Goal: Information Seeking & Learning: Learn about a topic

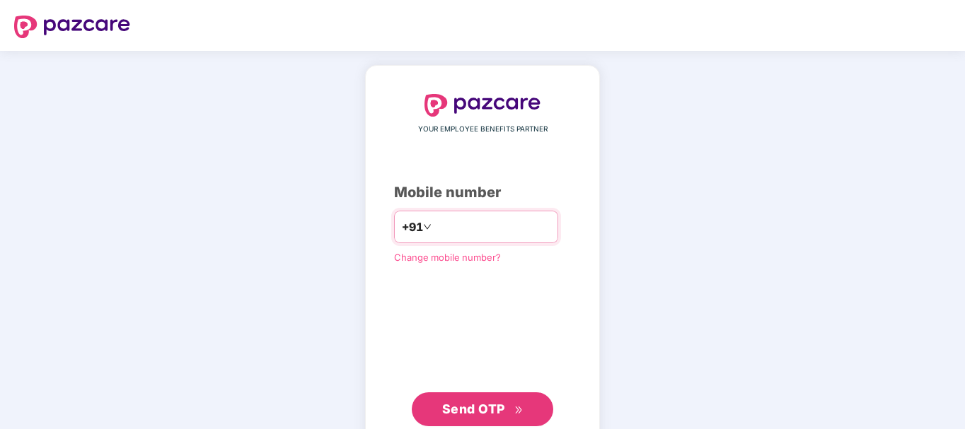
click at [449, 236] on input "number" at bounding box center [492, 227] width 116 height 23
type input "**********"
click at [502, 414] on span "Send OTP" at bounding box center [473, 409] width 63 height 15
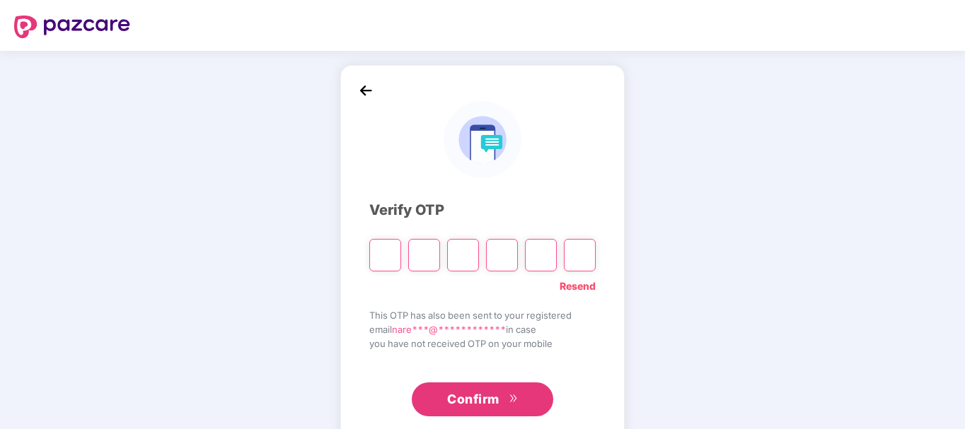
click at [395, 259] on input "Please enter verification code. Digit 1" at bounding box center [385, 255] width 32 height 33
type input "*"
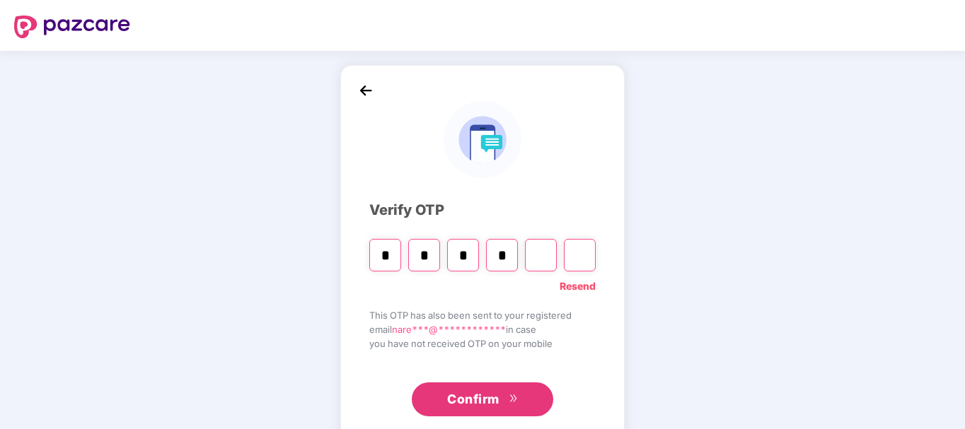
type input "*"
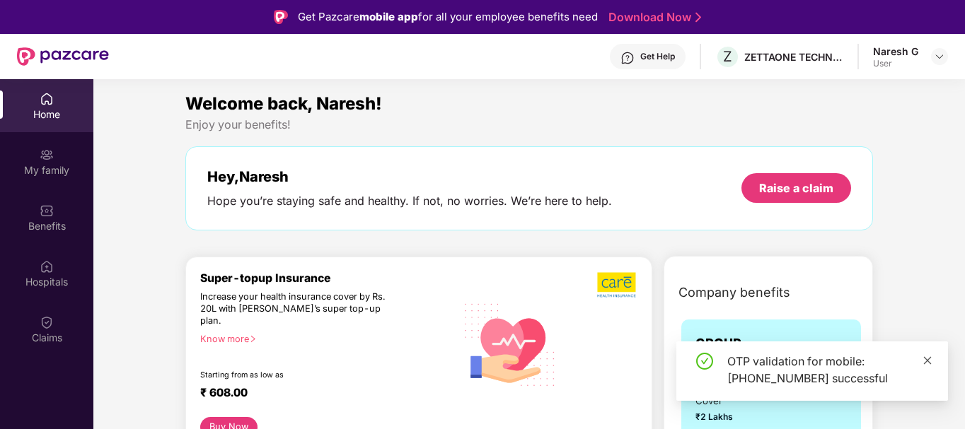
click at [930, 361] on icon "close" at bounding box center [928, 361] width 10 height 10
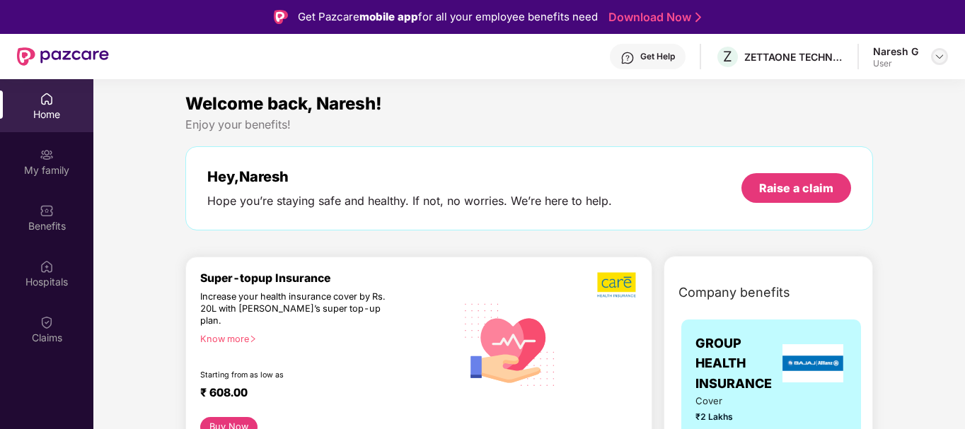
click at [934, 59] on img at bounding box center [939, 56] width 11 height 11
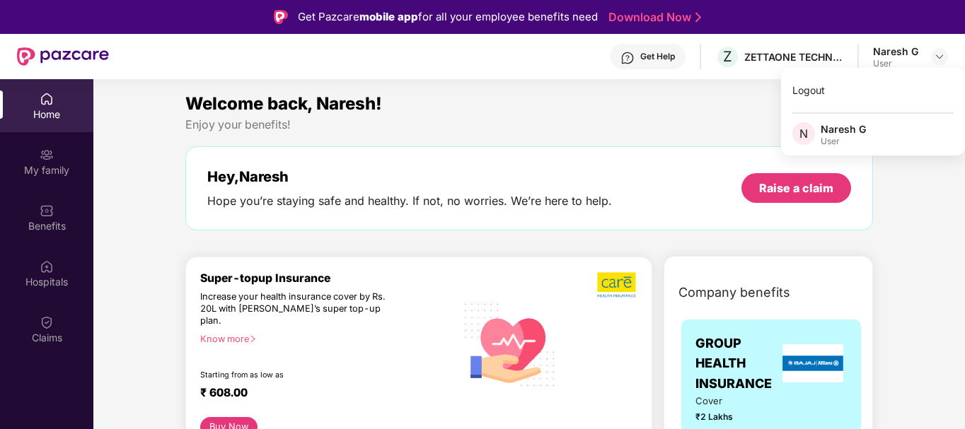
click at [595, 104] on div "Welcome back, Naresh!" at bounding box center [529, 104] width 688 height 27
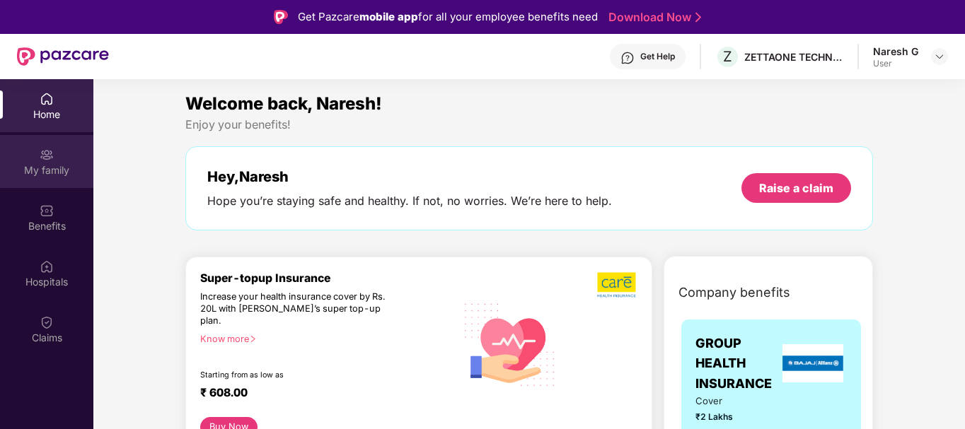
click at [47, 173] on div "My family" at bounding box center [46, 170] width 93 height 14
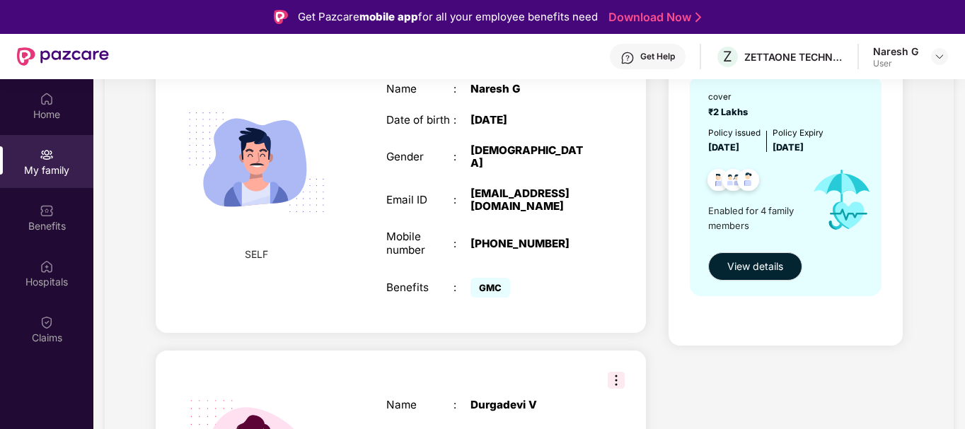
scroll to position [141, 0]
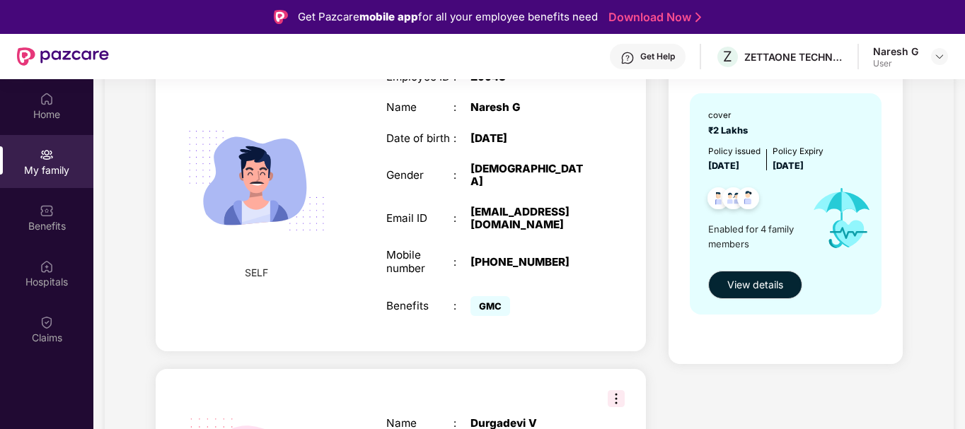
click at [734, 235] on span "Enabled for 4 family members" at bounding box center [754, 236] width 92 height 29
click at [753, 287] on span "View details" at bounding box center [755, 285] width 56 height 16
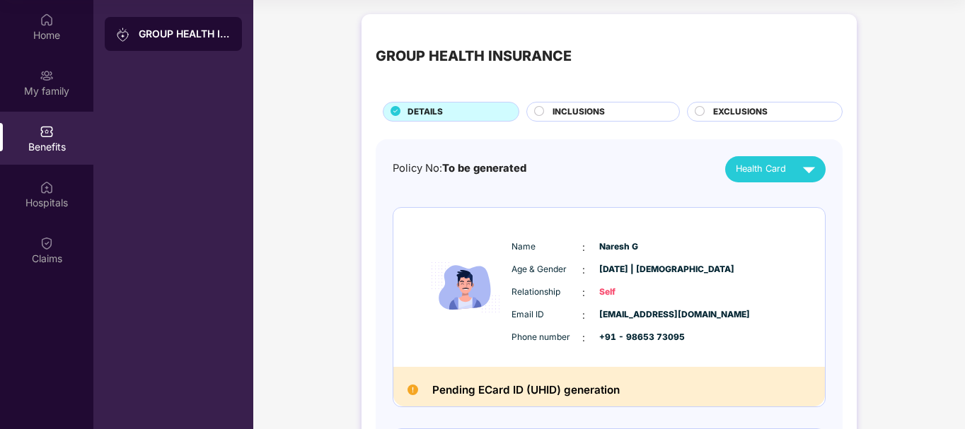
click at [628, 117] on div "INCLUSIONS" at bounding box center [608, 113] width 127 height 16
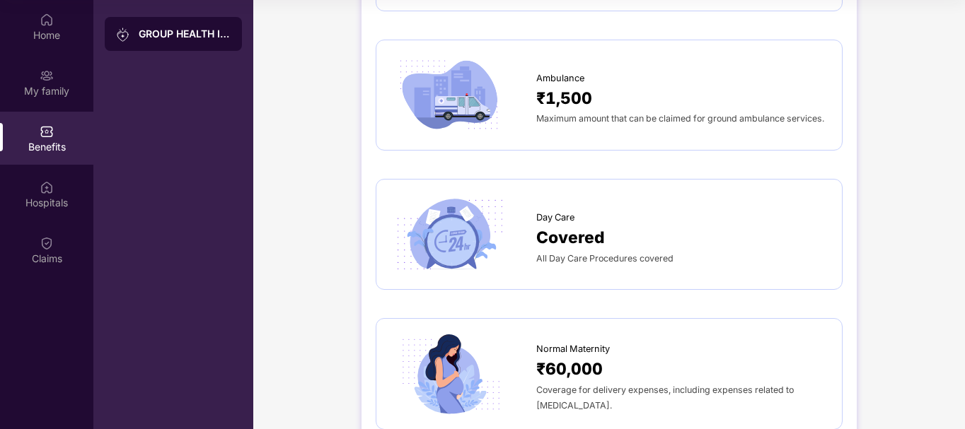
scroll to position [1273, 0]
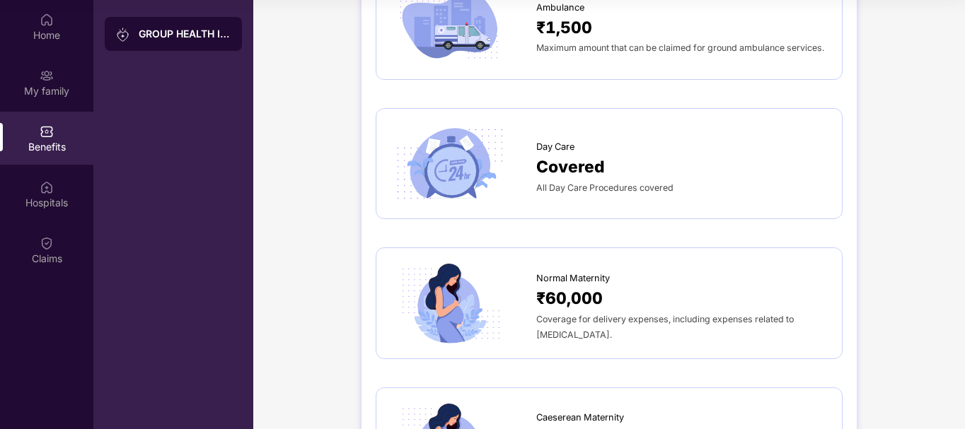
click at [625, 158] on div "Day Care Covered All Day Care Procedures covered" at bounding box center [609, 163] width 437 height 81
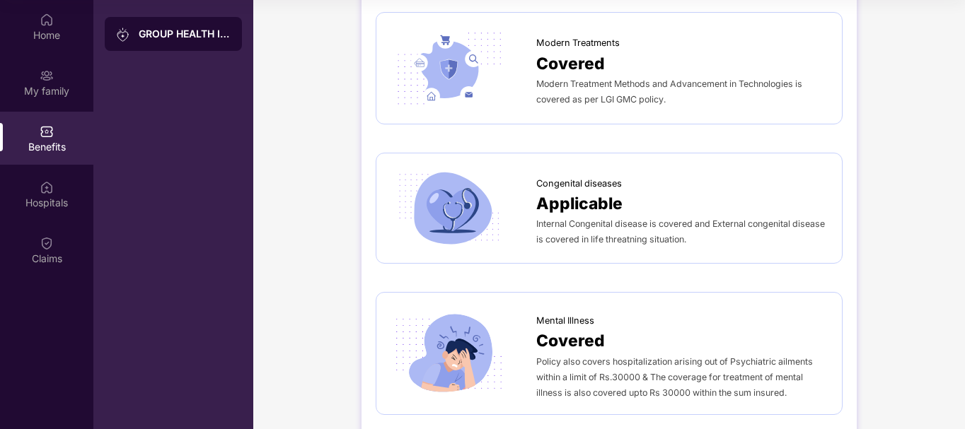
scroll to position [2628, 0]
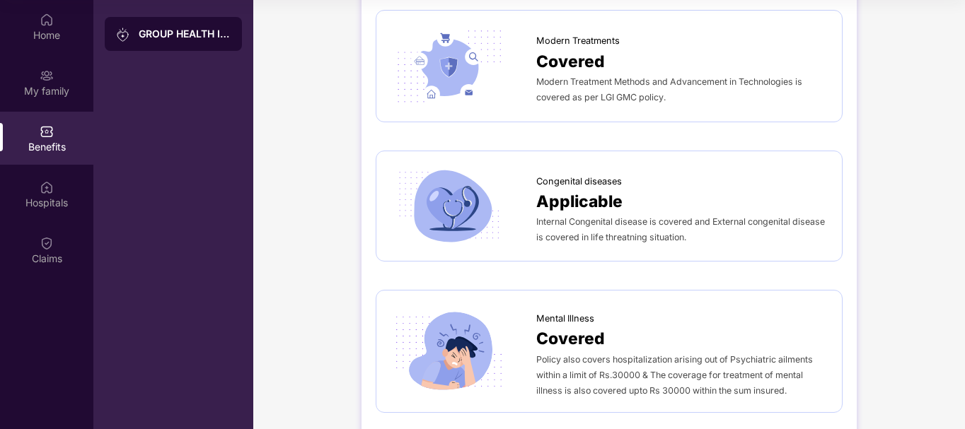
click at [224, 253] on div "GROUP HEALTH INSURANCE" at bounding box center [173, 214] width 160 height 429
click at [53, 202] on div "Hospitals" at bounding box center [46, 203] width 93 height 14
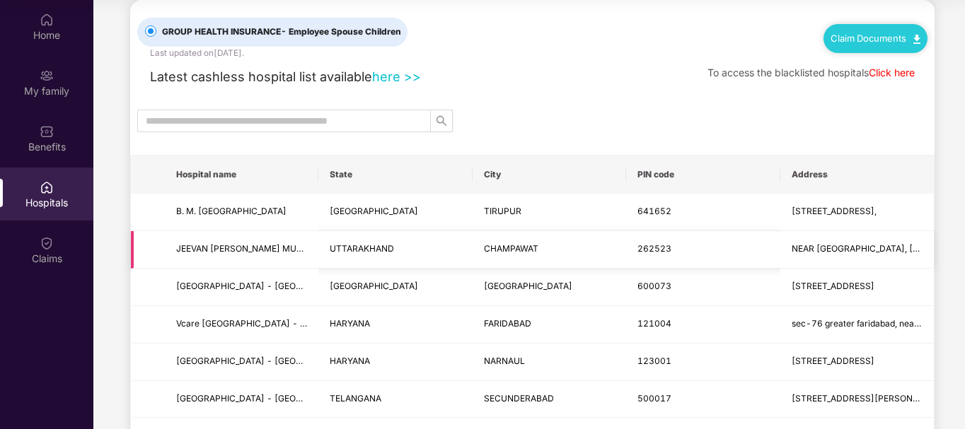
scroll to position [0, 0]
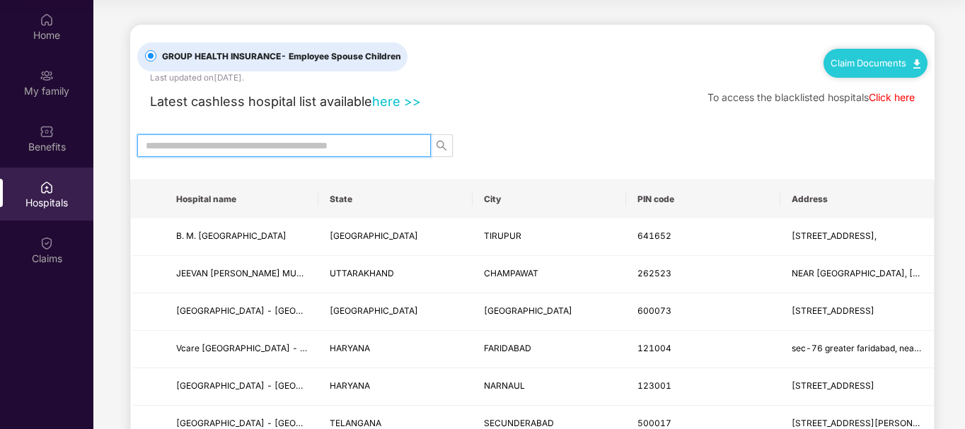
click at [328, 141] on input "text" at bounding box center [278, 146] width 265 height 16
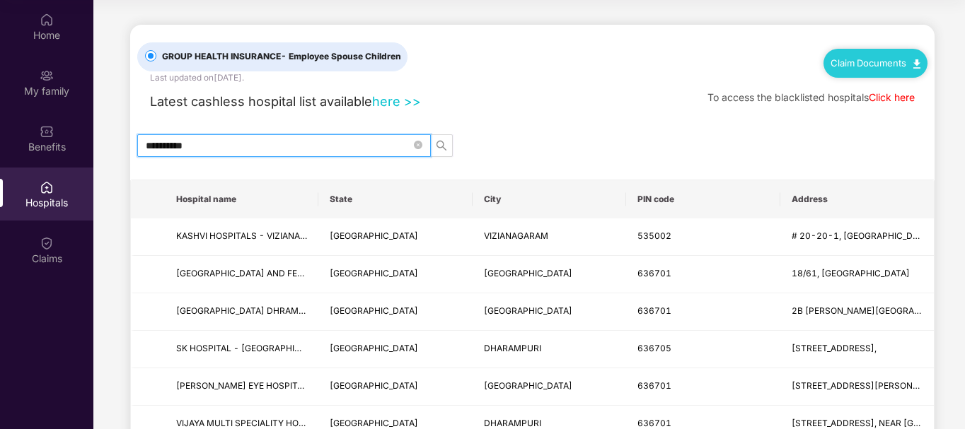
click at [207, 150] on input "**********" at bounding box center [278, 146] width 265 height 16
click at [889, 100] on link "Click here" at bounding box center [892, 97] width 46 height 12
drag, startPoint x: 264, startPoint y: 137, endPoint x: 249, endPoint y: 146, distance: 17.9
click at [260, 139] on span "**********" at bounding box center [284, 145] width 294 height 23
drag, startPoint x: 242, startPoint y: 150, endPoint x: 35, endPoint y: 151, distance: 207.3
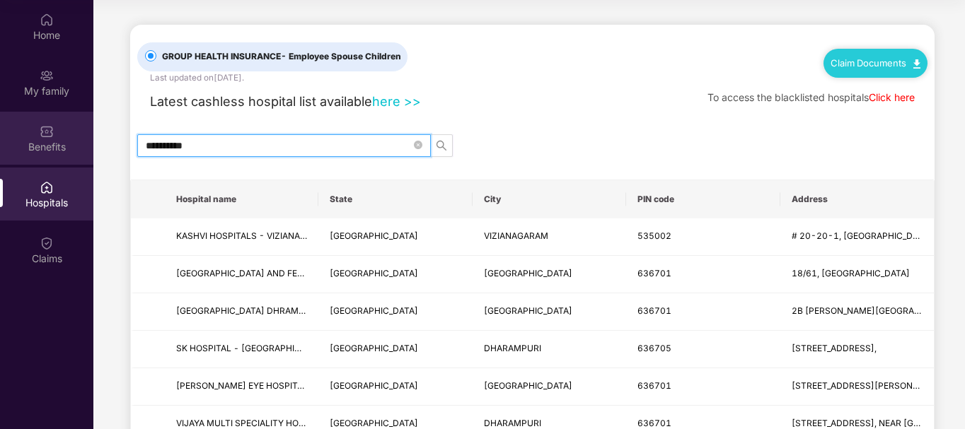
click at [35, 151] on div "**********" at bounding box center [482, 214] width 965 height 429
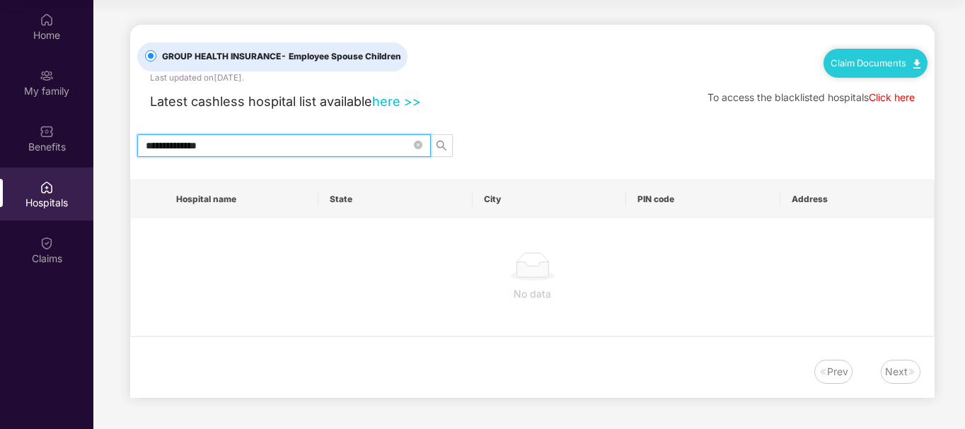
type input "**********"
